Goal: Navigation & Orientation: Find specific page/section

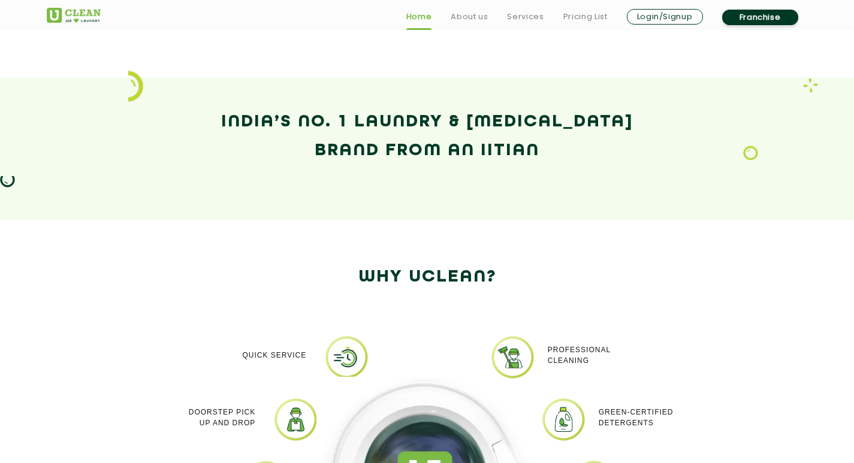
scroll to position [839, 0]
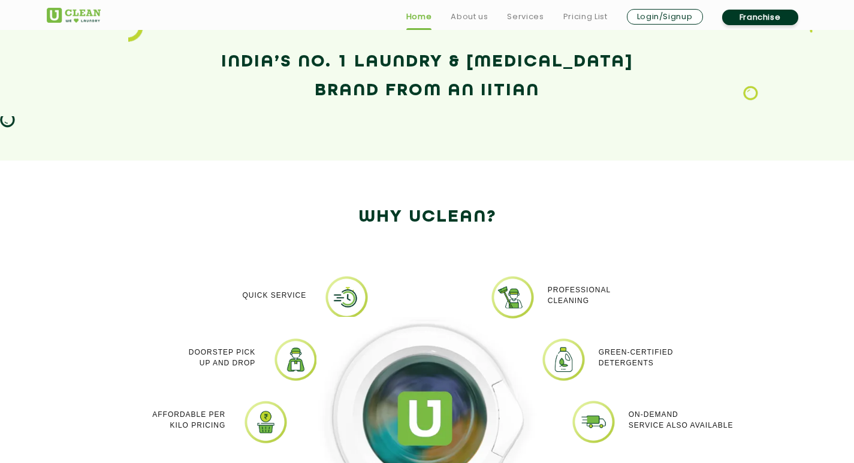
click at [339, 288] on div at bounding box center [427, 431] width 240 height 312
click at [343, 283] on div at bounding box center [427, 431] width 240 height 312
click at [344, 283] on div at bounding box center [427, 431] width 240 height 312
drag, startPoint x: 365, startPoint y: 90, endPoint x: 413, endPoint y: 69, distance: 52.9
click at [365, 90] on h2 "India’s No. 1 Laundry & [MEDICAL_DATA] Brand from an IITian" at bounding box center [427, 77] width 761 height 58
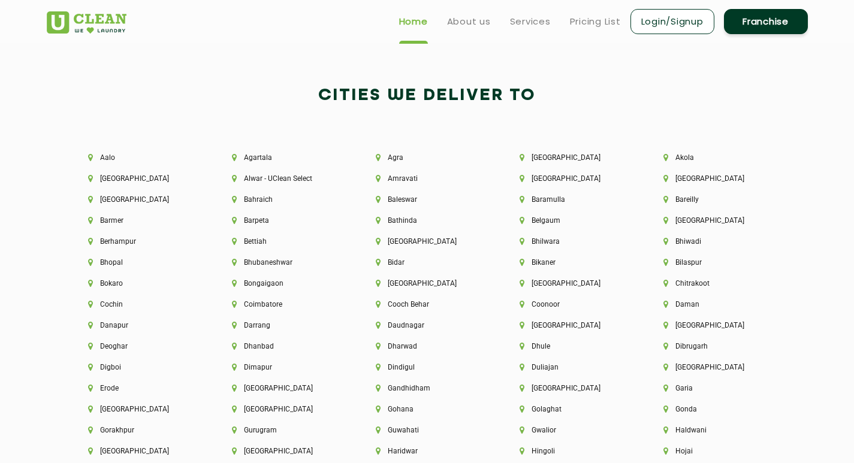
scroll to position [2396, 0]
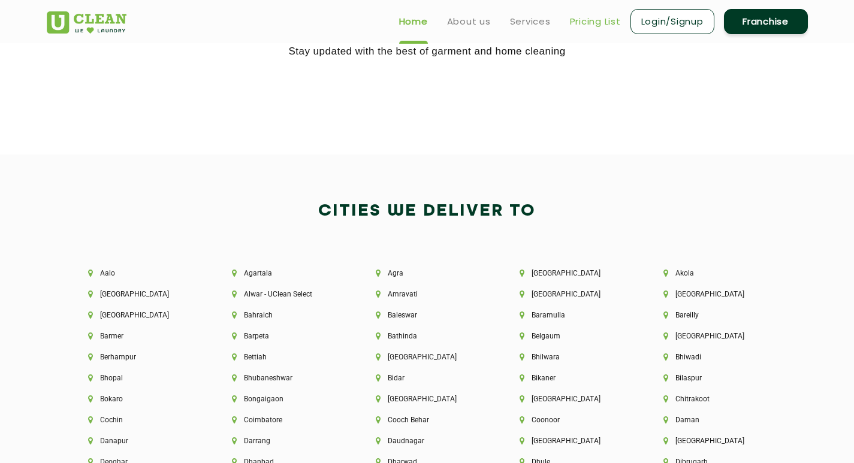
click at [587, 23] on link "Pricing List" at bounding box center [595, 21] width 51 height 14
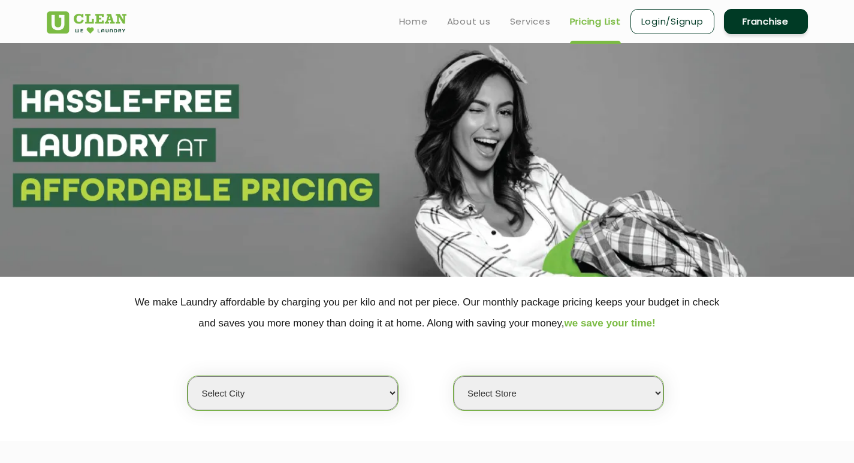
click at [297, 392] on select "Select city [GEOGRAPHIC_DATA] [GEOGRAPHIC_DATA] [GEOGRAPHIC_DATA] [GEOGRAPHIC_D…" at bounding box center [293, 393] width 210 height 34
select select "154"
click at [188, 376] on select "Select city [GEOGRAPHIC_DATA] [GEOGRAPHIC_DATA] [GEOGRAPHIC_DATA] [GEOGRAPHIC_D…" at bounding box center [293, 393] width 210 height 34
click at [513, 398] on select "Select Store [PERSON_NAME]" at bounding box center [559, 393] width 210 height 34
click at [454, 376] on select "Select Store [PERSON_NAME]" at bounding box center [559, 393] width 210 height 34
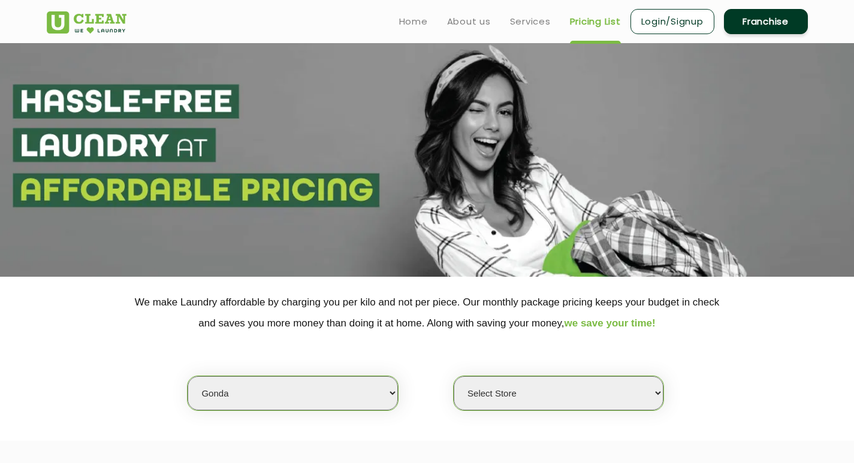
click at [522, 396] on select "Select Store [PERSON_NAME]" at bounding box center [559, 393] width 210 height 34
click at [454, 376] on select "Select Store [PERSON_NAME]" at bounding box center [559, 393] width 210 height 34
click at [543, 395] on select "Select Store [PERSON_NAME]" at bounding box center [559, 393] width 210 height 34
select select "463"
click at [454, 376] on select "Select Store [PERSON_NAME]" at bounding box center [559, 393] width 210 height 34
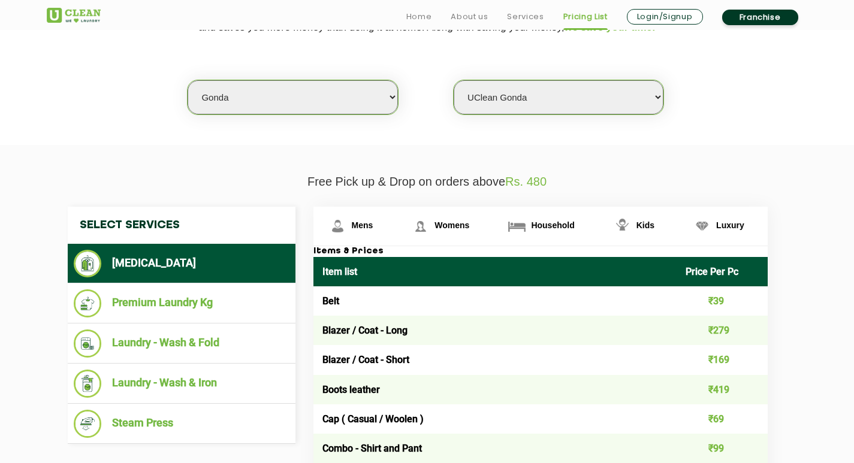
scroll to position [300, 0]
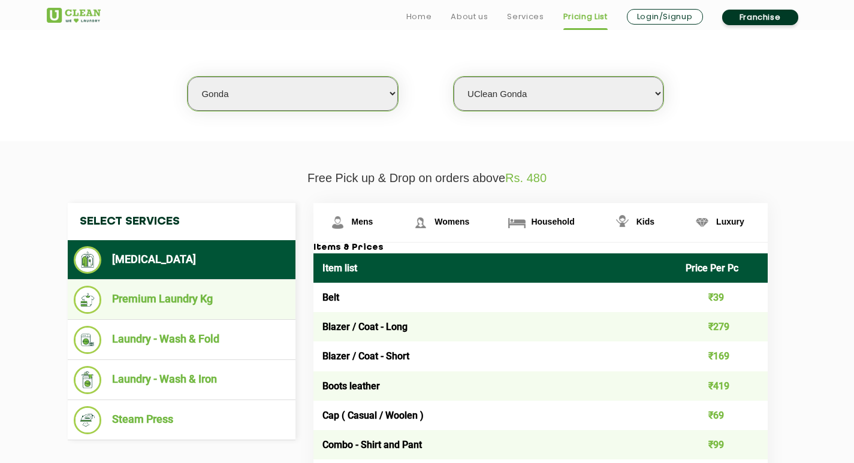
click at [232, 297] on li "Premium Laundry Kg" at bounding box center [182, 300] width 216 height 28
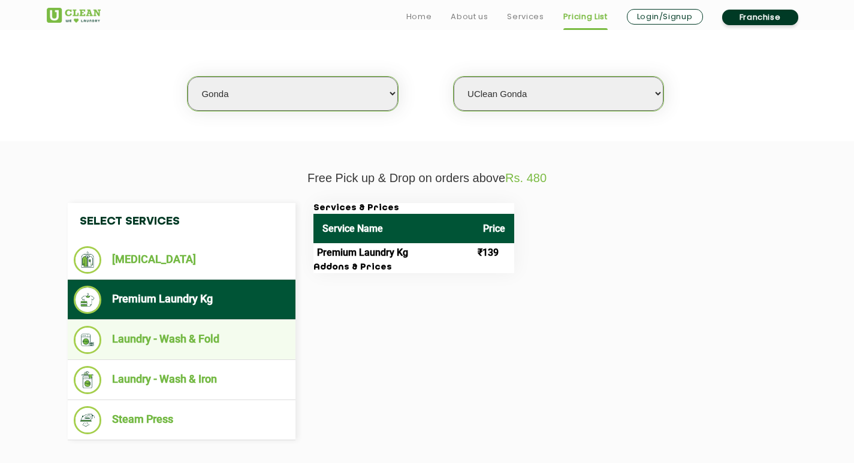
click at [228, 338] on li "Laundry - Wash & Fold" at bounding box center [182, 340] width 216 height 28
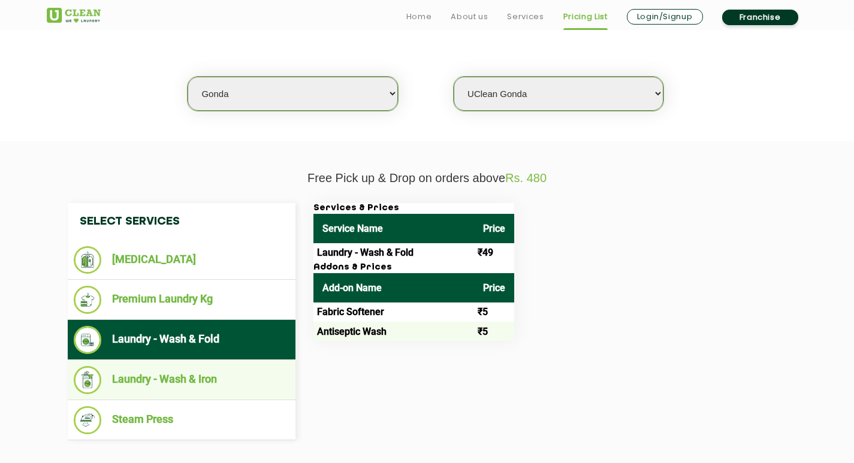
click at [231, 383] on li "Laundry - Wash & Iron" at bounding box center [182, 380] width 216 height 28
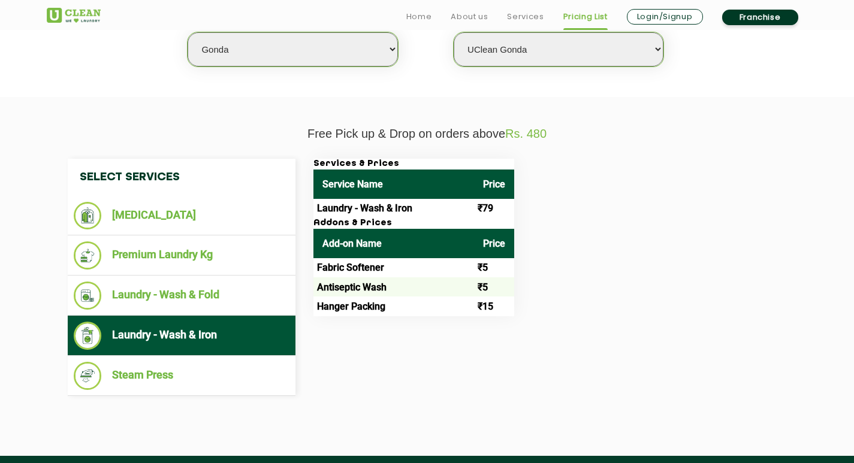
scroll to position [419, 0]
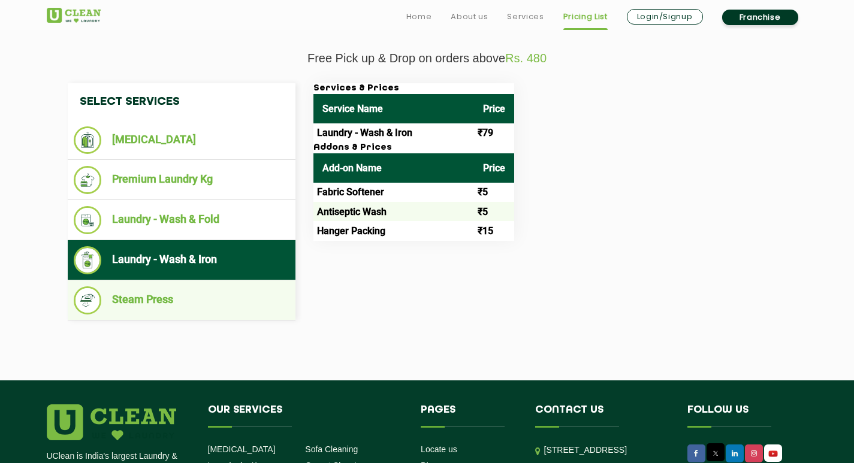
click at [213, 300] on li "Steam Press" at bounding box center [182, 300] width 216 height 28
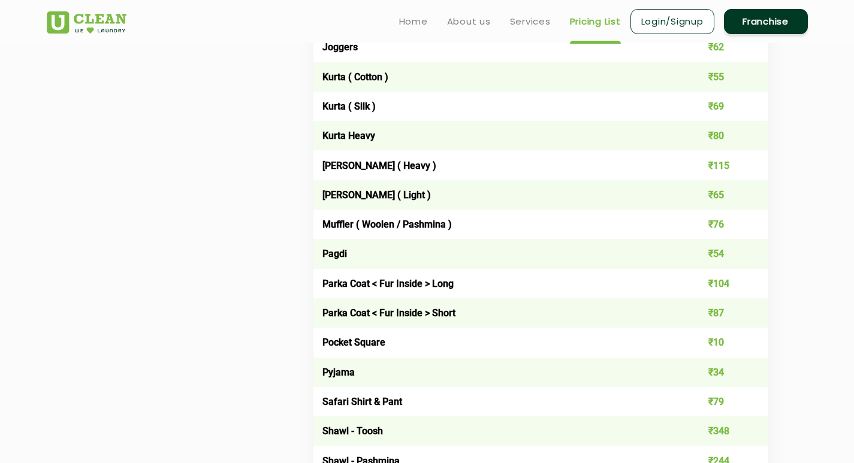
scroll to position [1258, 0]
click at [530, 20] on link "Services" at bounding box center [530, 21] width 41 height 14
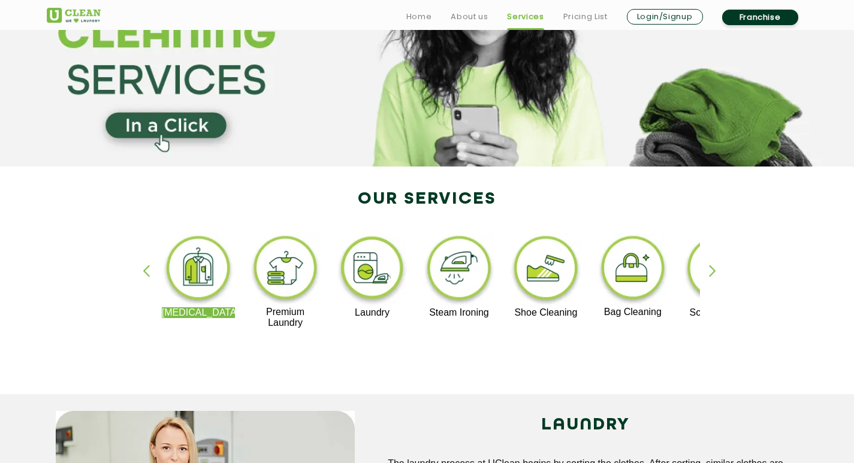
scroll to position [180, 0]
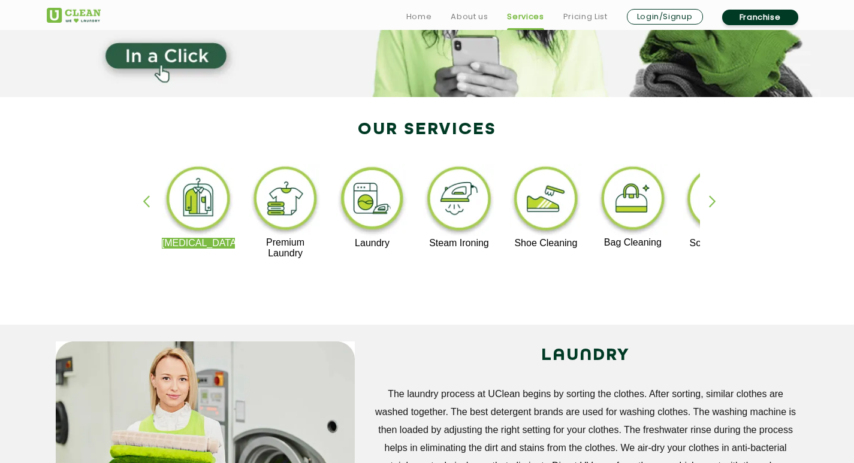
click at [782, 169] on div "[MEDICAL_DATA] Premium Laundry Laundry Steam Ironing Shoe Cleaning Bag Cleaning…" at bounding box center [427, 217] width 779 height 216
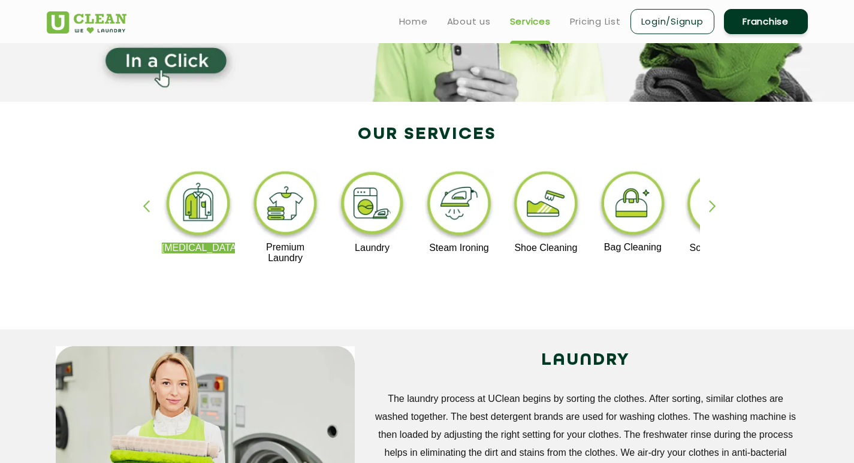
scroll to position [120, 0]
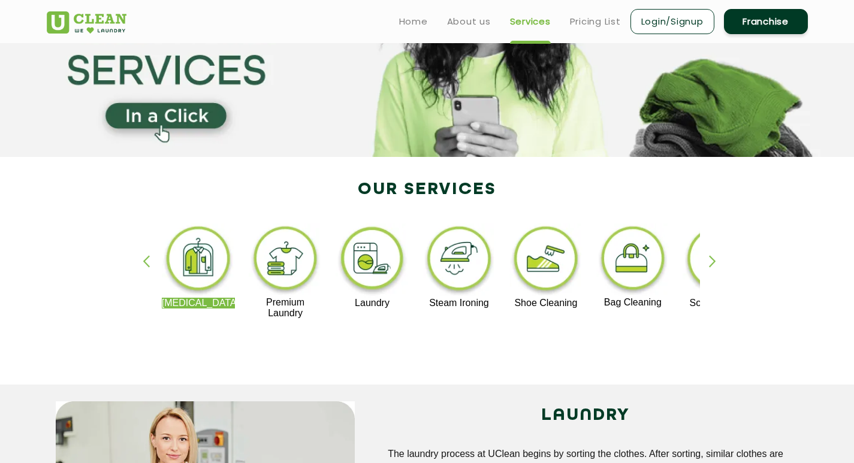
click at [713, 257] on div "button" at bounding box center [718, 271] width 18 height 33
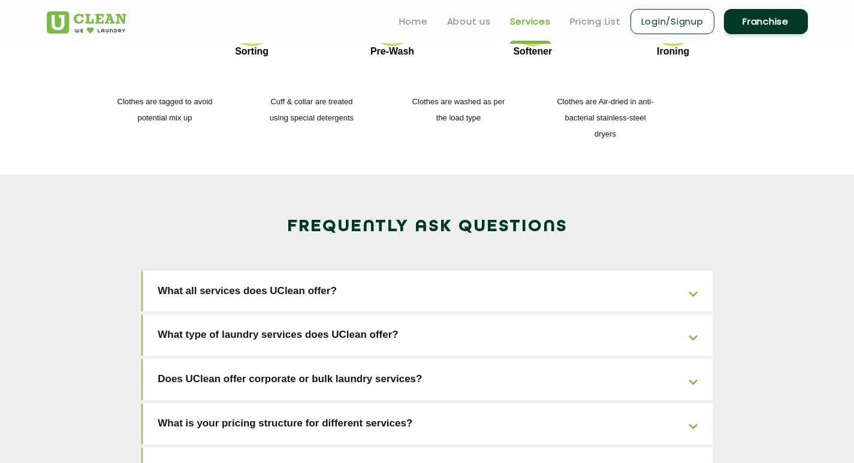
scroll to position [1618, 0]
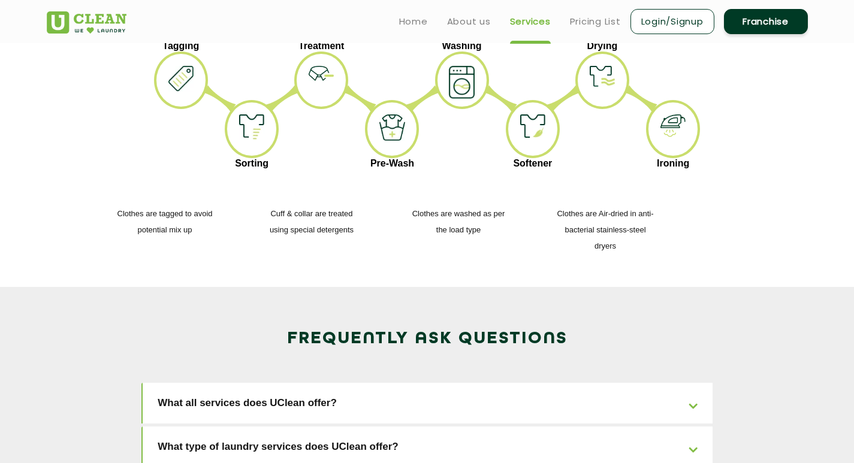
click at [560, 383] on link "What all services does UClean offer?" at bounding box center [428, 403] width 570 height 41
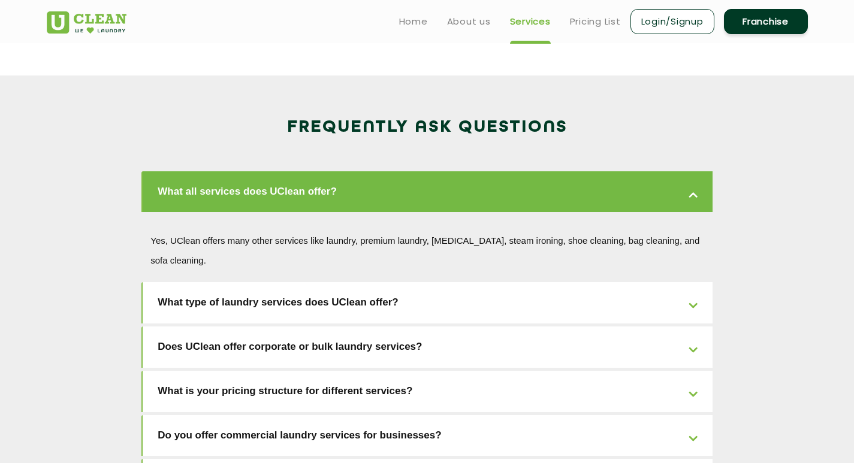
scroll to position [1749, 0]
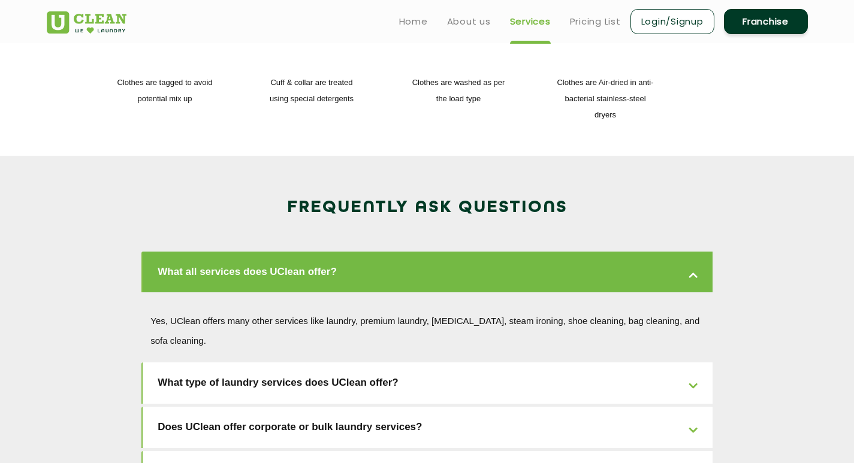
click at [766, 18] on link "Franchise" at bounding box center [766, 21] width 84 height 25
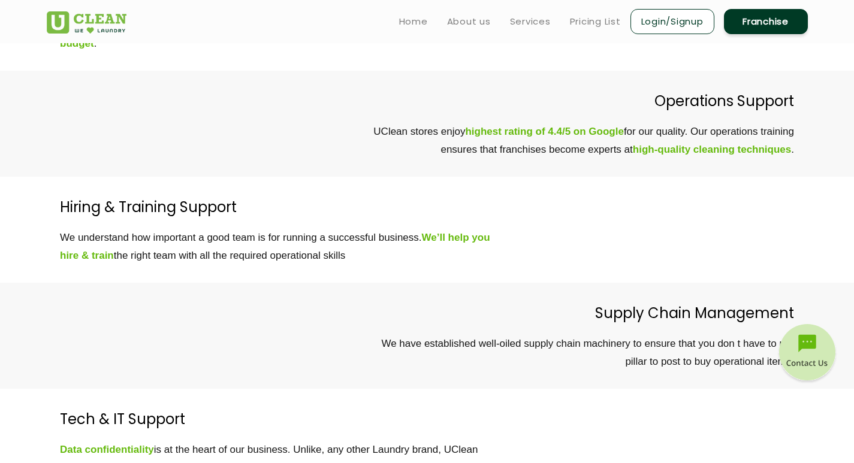
scroll to position [3355, 0]
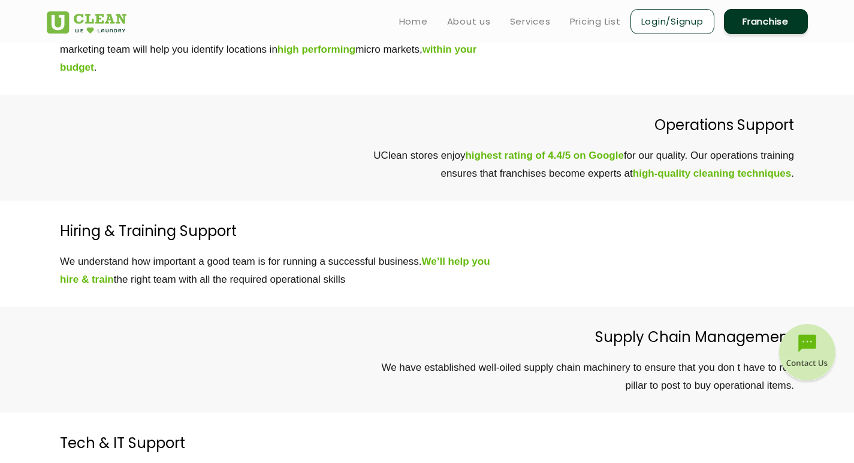
click at [682, 22] on link "Login/Signup" at bounding box center [672, 21] width 84 height 25
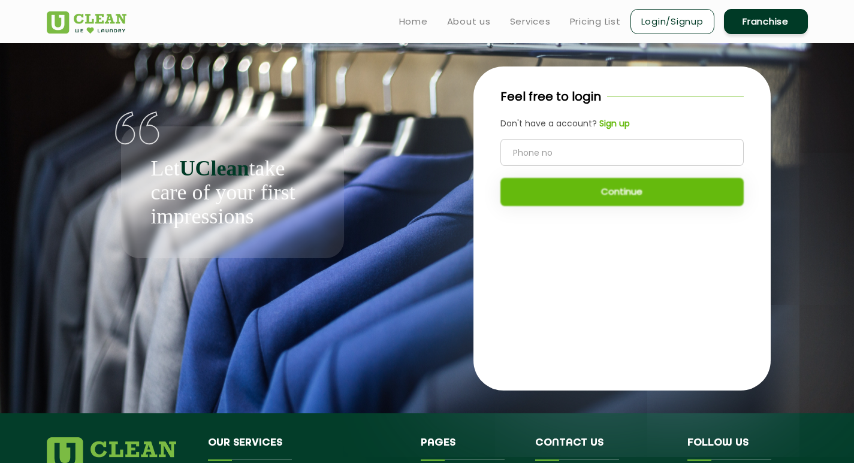
click at [785, 19] on link "Franchise" at bounding box center [766, 21] width 84 height 25
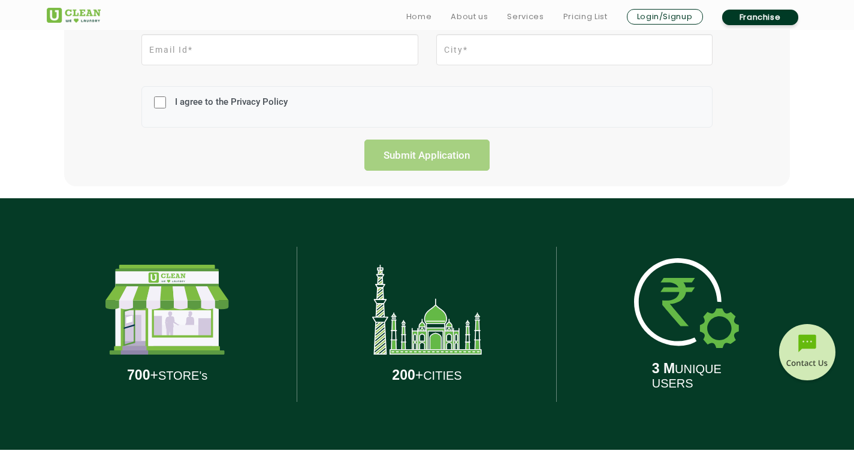
scroll to position [419, 0]
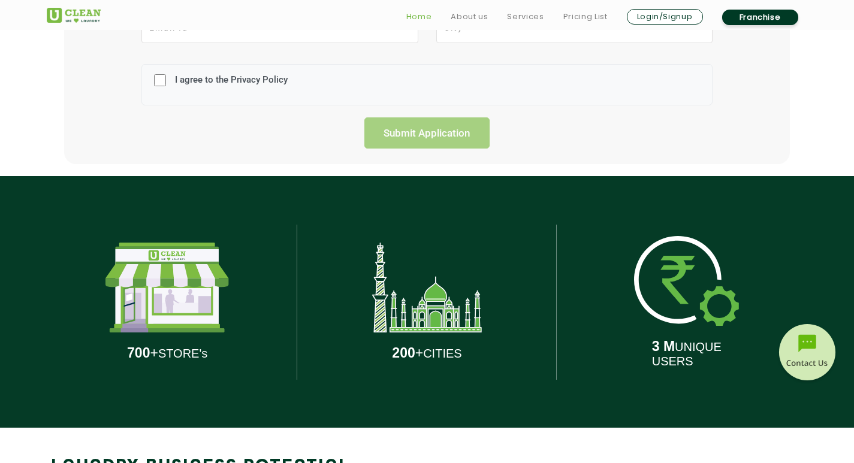
click at [422, 13] on link "Home" at bounding box center [419, 17] width 26 height 14
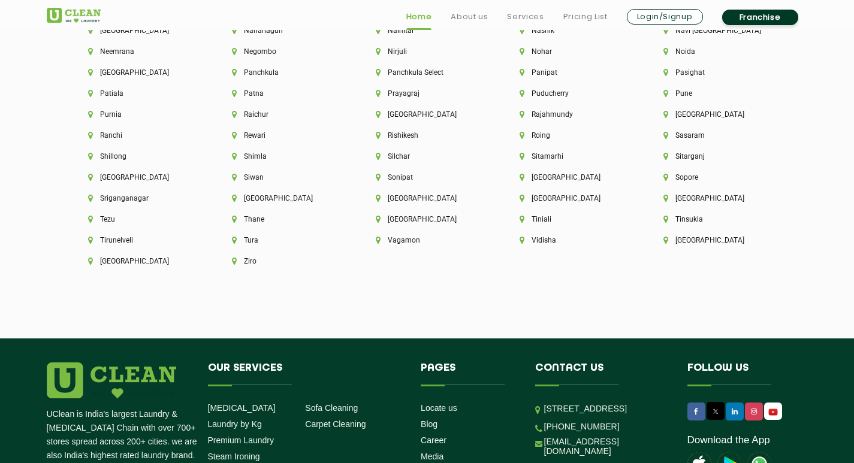
scroll to position [3235, 0]
